Goal: Entertainment & Leisure: Consume media (video, audio)

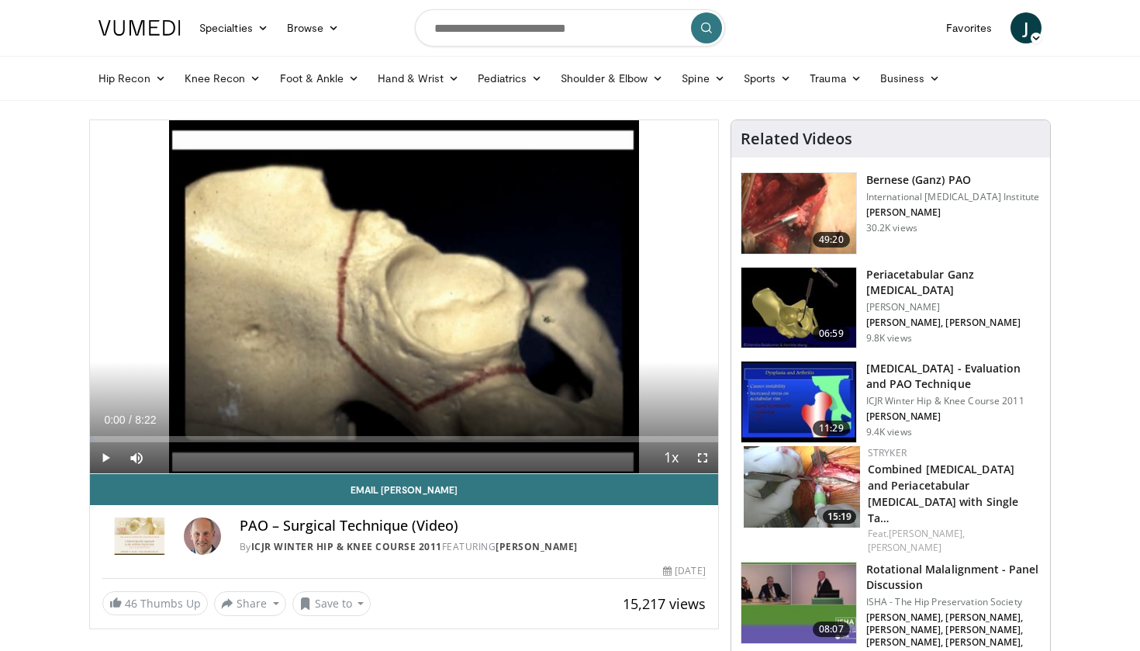
click at [111, 454] on span "Video Player" at bounding box center [105, 457] width 31 height 31
